Goal: Navigation & Orientation: Find specific page/section

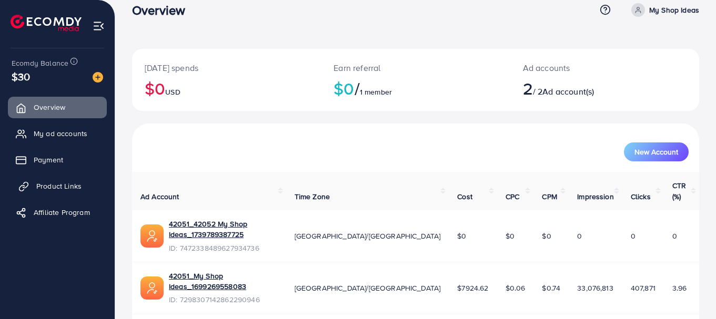
scroll to position [24, 0]
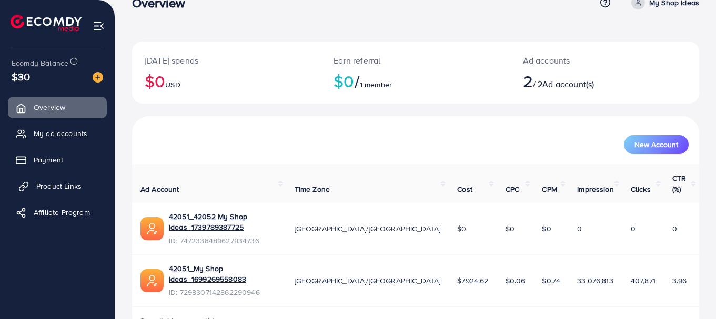
click at [63, 187] on span "Product Links" at bounding box center [58, 186] width 45 height 11
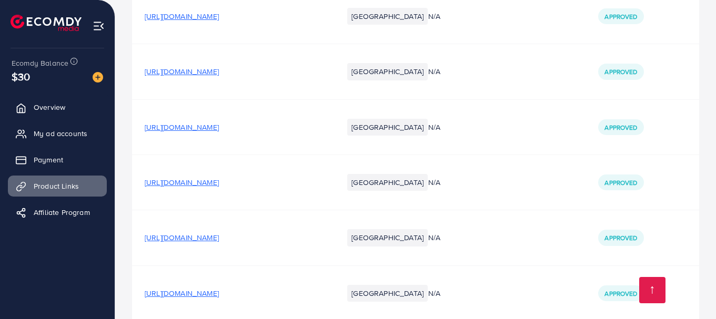
scroll to position [16897, 0]
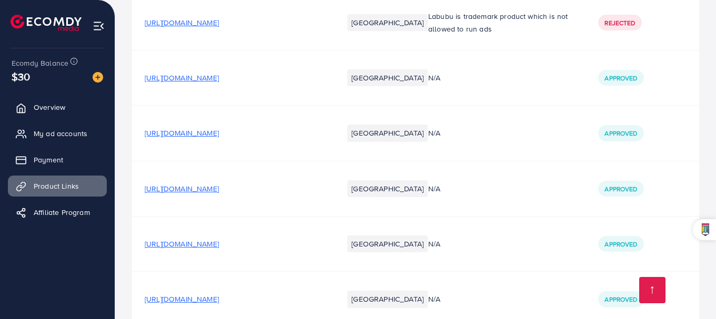
click at [219, 294] on span "[URL][DOMAIN_NAME]" at bounding box center [182, 299] width 74 height 11
click at [219, 239] on span "[URL][DOMAIN_NAME]" at bounding box center [182, 244] width 74 height 11
click at [219, 184] on span "[URL][DOMAIN_NAME]" at bounding box center [182, 189] width 74 height 11
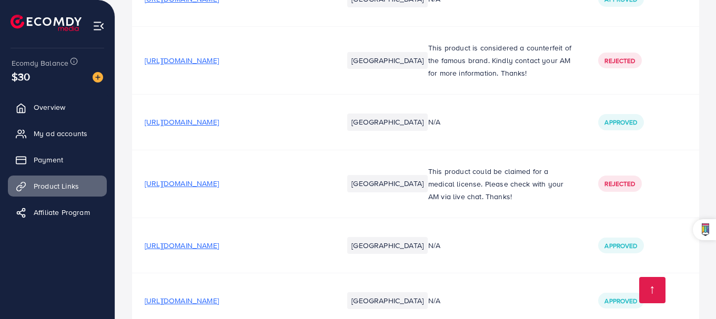
scroll to position [16542, 0]
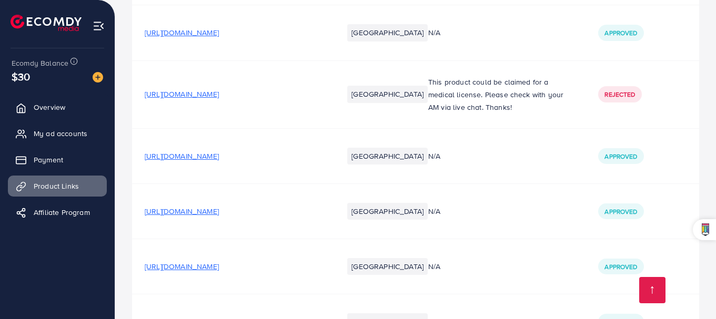
click at [219, 262] on span "[URL][DOMAIN_NAME]" at bounding box center [182, 267] width 74 height 11
click at [678, 227] on icon at bounding box center [678, 230] width 13 height 13
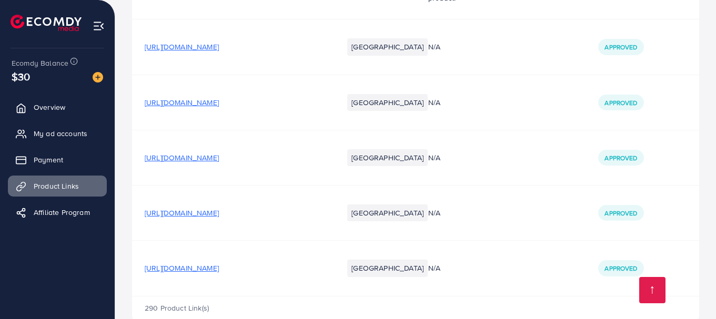
scroll to position [17549, 0]
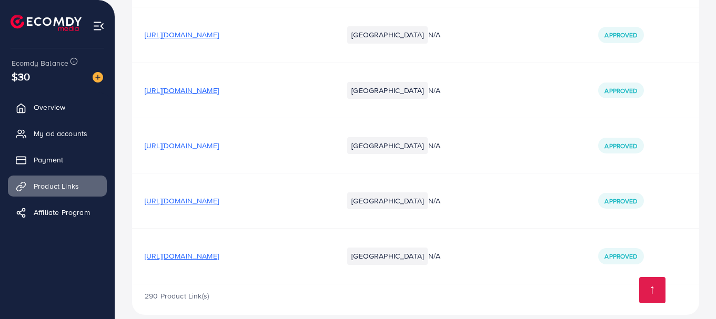
drag, startPoint x: 715, startPoint y: 313, endPoint x: 717, endPoint y: 307, distance: 6.2
click at [219, 140] on span "[URL][DOMAIN_NAME]" at bounding box center [182, 145] width 74 height 11
click at [219, 85] on span "[URL][DOMAIN_NAME]" at bounding box center [182, 90] width 74 height 11
click at [219, 251] on span "[URL][DOMAIN_NAME]" at bounding box center [182, 256] width 74 height 11
